Goal: Transaction & Acquisition: Purchase product/service

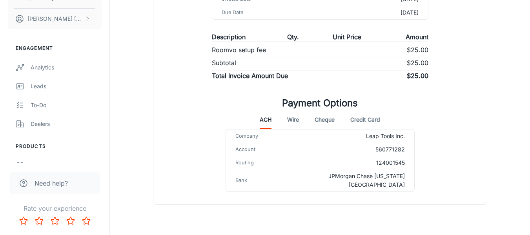
scroll to position [150, 0]
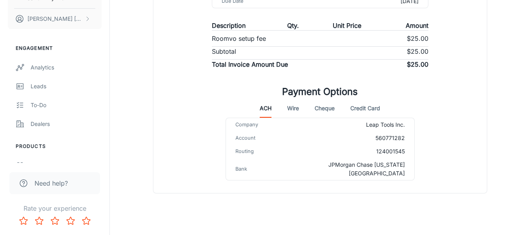
click at [371, 107] on button "Credit Card" at bounding box center [365, 108] width 30 height 19
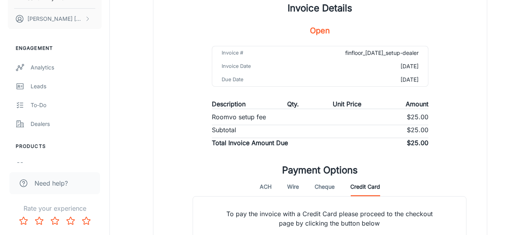
scroll to position [111, 0]
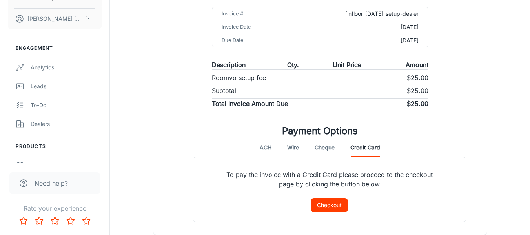
click at [337, 201] on button "Checkout" at bounding box center [329, 205] width 37 height 14
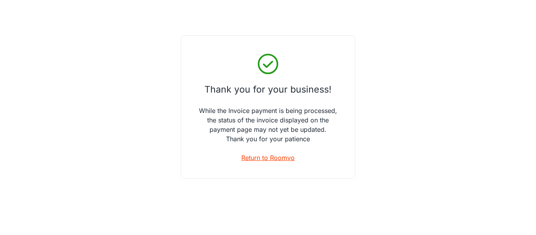
click at [269, 157] on link "Return to Roomvo" at bounding box center [267, 157] width 53 height 9
